Goal: Check status: Check status

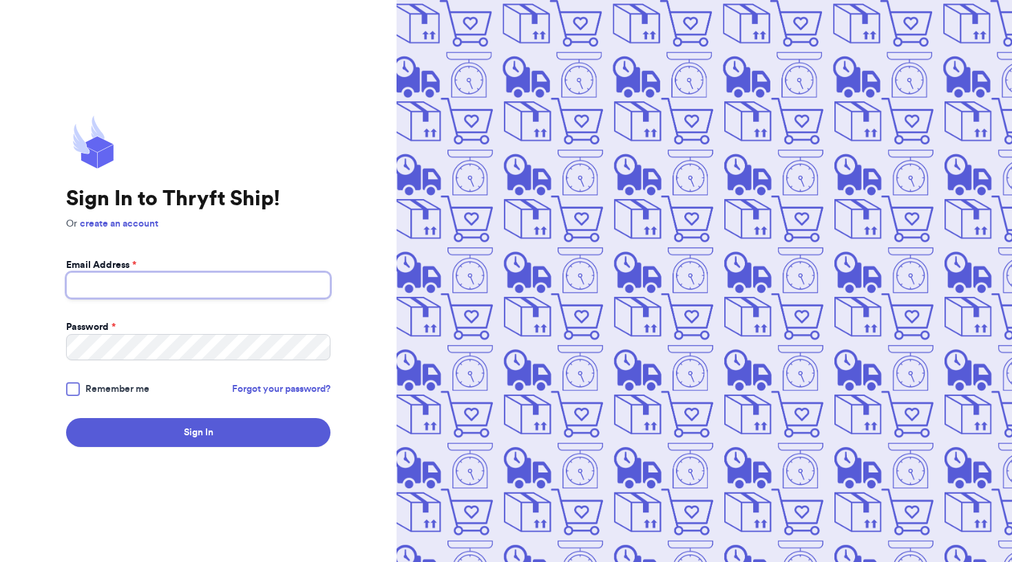
type input "[EMAIL_ADDRESS][DOMAIN_NAME]"
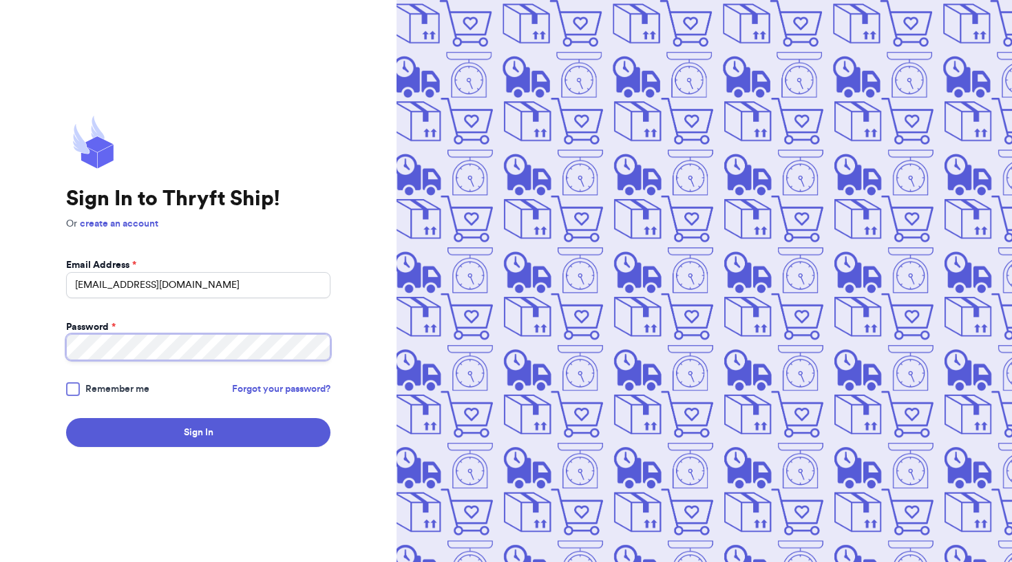
click at [198, 432] on button "Sign In" at bounding box center [198, 432] width 264 height 29
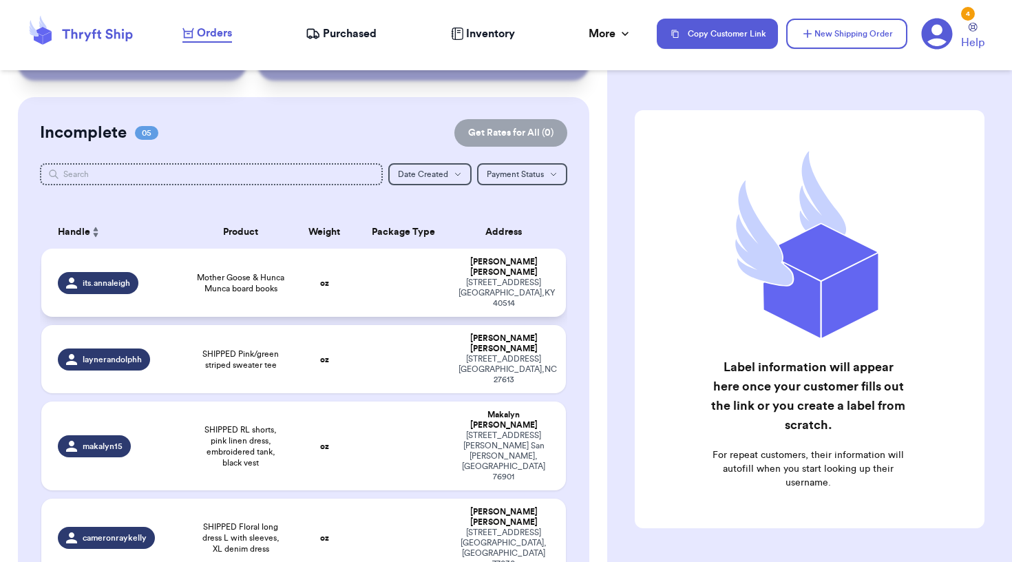
scroll to position [79, 0]
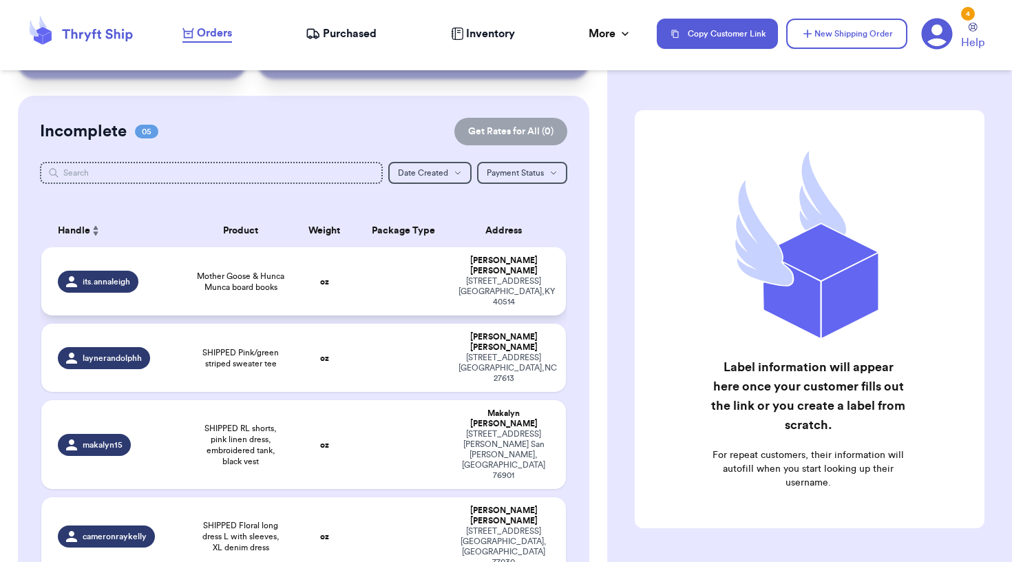
click at [293, 315] on td "oz" at bounding box center [324, 281] width 63 height 68
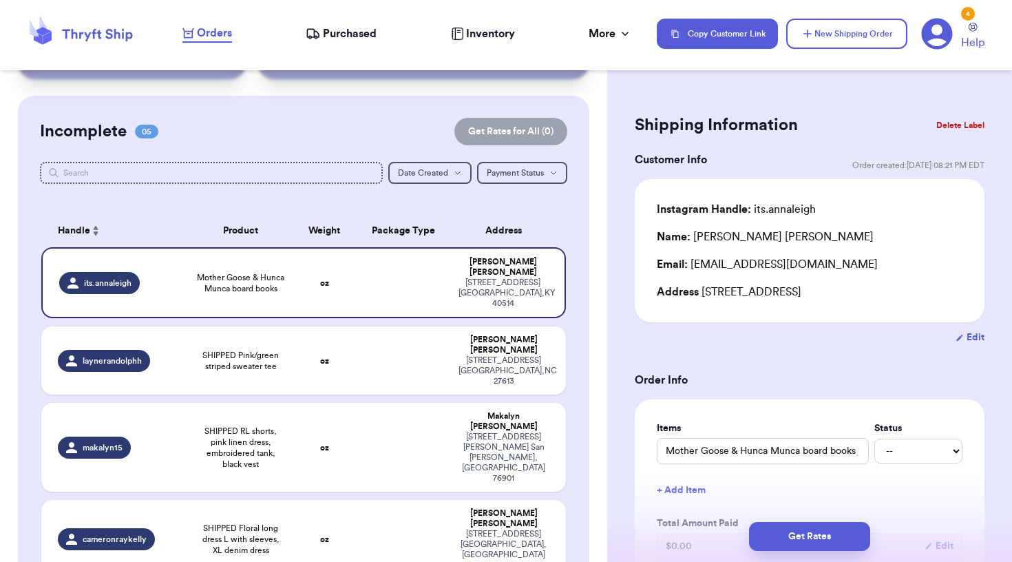
drag, startPoint x: 702, startPoint y: 290, endPoint x: 702, endPoint y: 333, distance: 43.4
click at [702, 322] on div "Instagram Handle: its.[PERSON_NAME] Name: [PERSON_NAME] Email: [EMAIL_ADDRESS][…" at bounding box center [810, 250] width 350 height 143
copy div "[STREET_ADDRESS]"
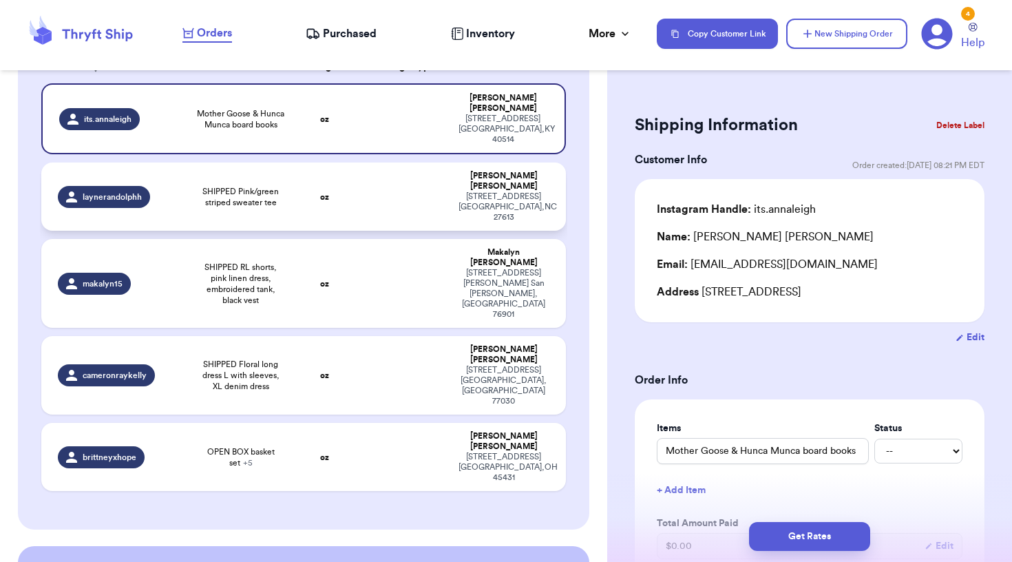
scroll to position [0, 1]
